Goal: Task Accomplishment & Management: Manage account settings

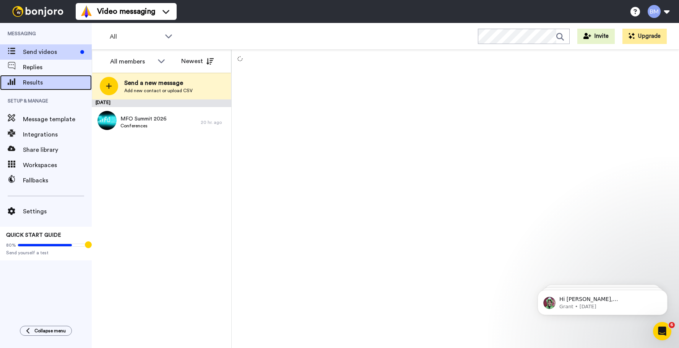
click at [65, 82] on span "Results" at bounding box center [57, 82] width 69 height 9
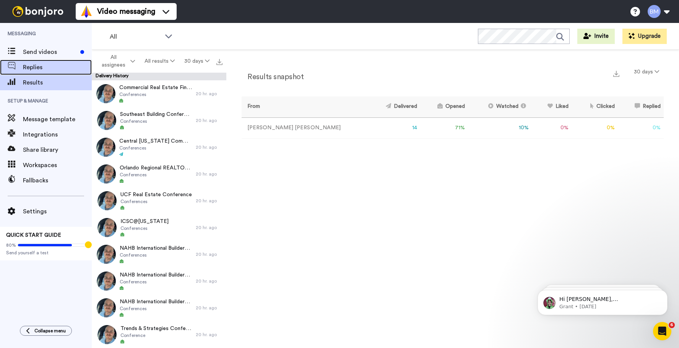
click at [62, 71] on span "Replies" at bounding box center [57, 67] width 69 height 9
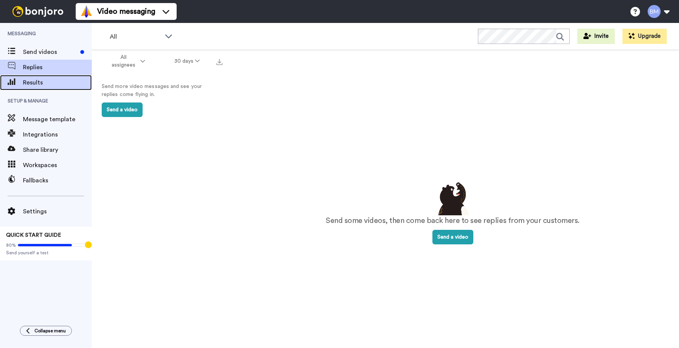
click at [59, 80] on span "Results" at bounding box center [57, 82] width 69 height 9
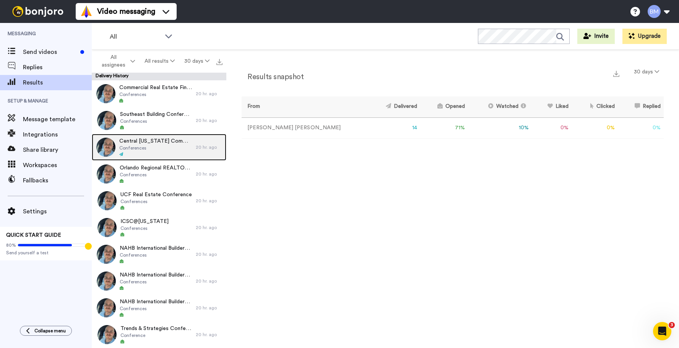
click at [161, 152] on div at bounding box center [155, 154] width 73 height 5
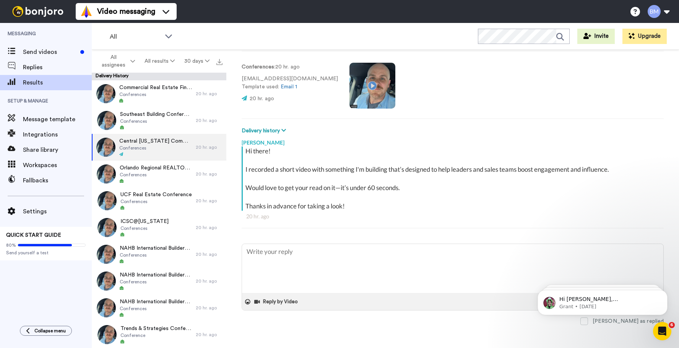
scroll to position [16, 0]
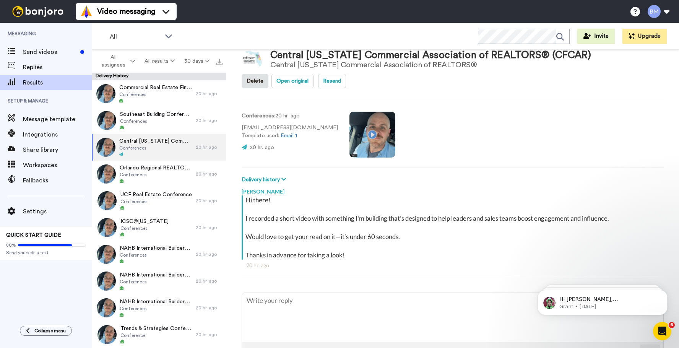
click at [349, 131] on video at bounding box center [372, 135] width 46 height 46
click at [65, 53] on span "Send videos" at bounding box center [50, 51] width 54 height 9
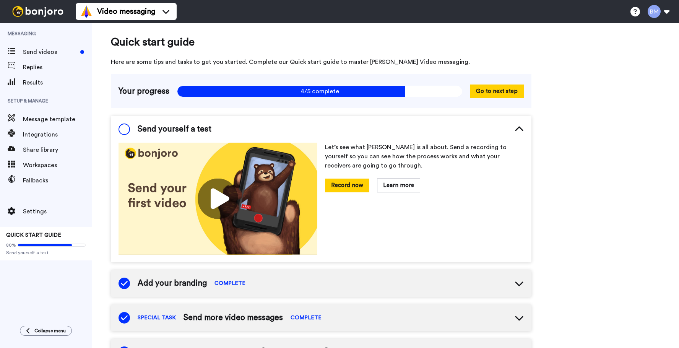
scroll to position [3, 0]
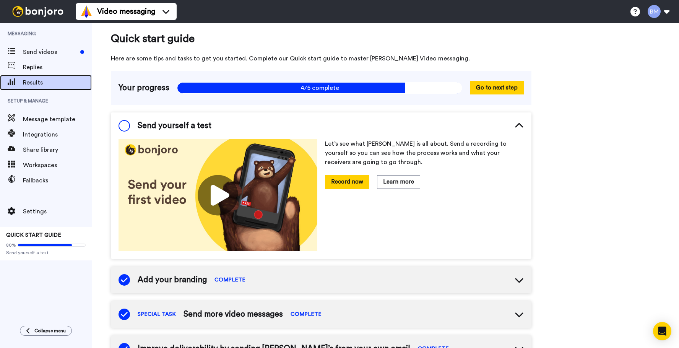
click at [53, 80] on span "Results" at bounding box center [57, 82] width 69 height 9
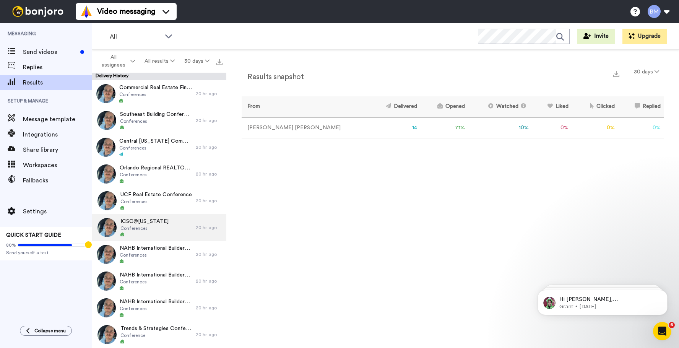
scroll to position [65, 0]
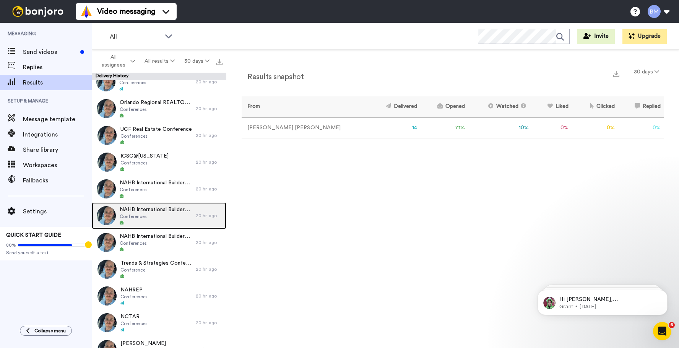
click at [155, 220] on div at bounding box center [156, 222] width 72 height 5
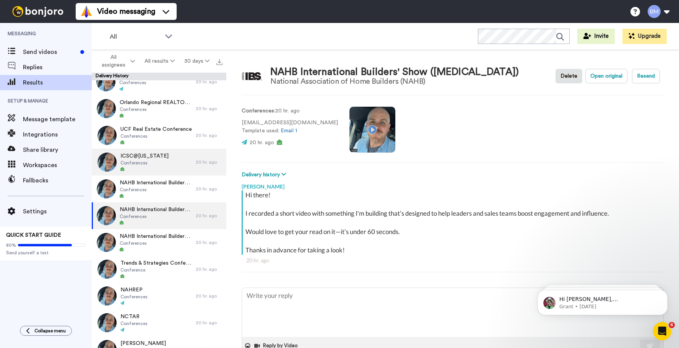
scroll to position [102, 0]
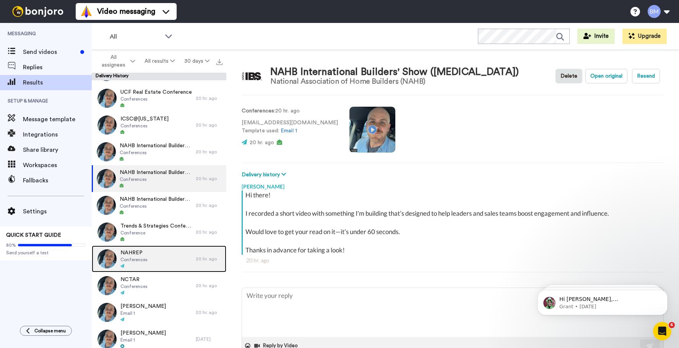
click at [154, 260] on div "NAHREP Conferences" at bounding box center [144, 258] width 104 height 27
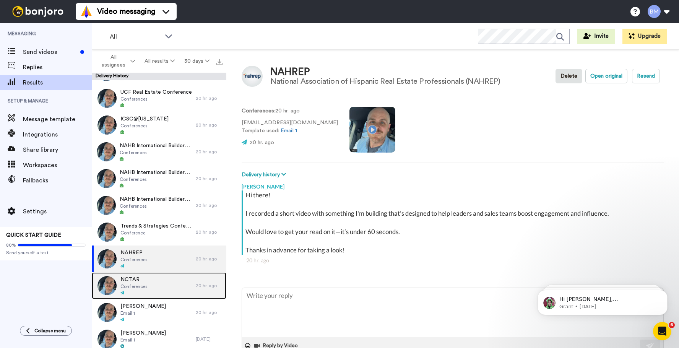
click at [153, 277] on div "NCTAR Conferences" at bounding box center [144, 285] width 104 height 27
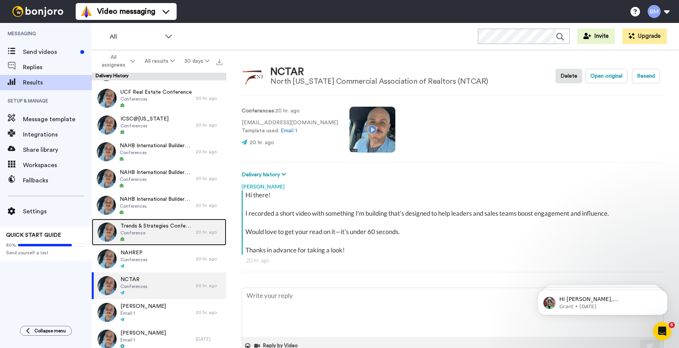
click at [158, 223] on span "Trends & Strategies Conference" at bounding box center [155, 226] width 71 height 8
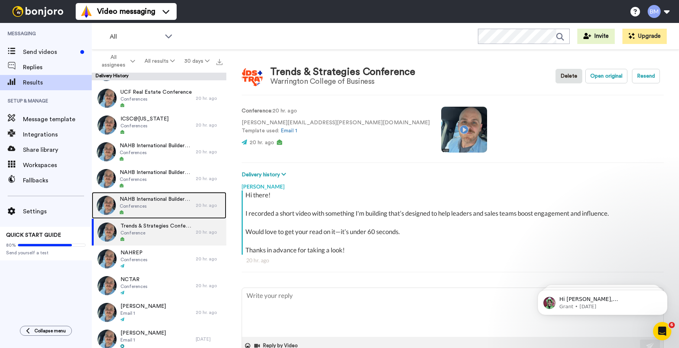
click at [161, 204] on span "Conferences" at bounding box center [156, 206] width 72 height 6
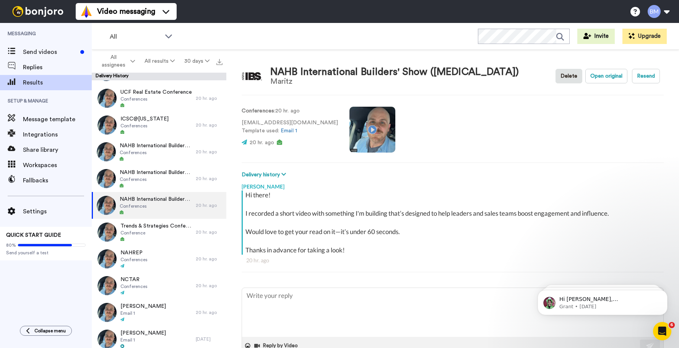
click at [349, 129] on video at bounding box center [372, 130] width 46 height 46
type textarea "x"
click at [29, 63] on span "Replies" at bounding box center [57, 67] width 69 height 9
